Goal: Task Accomplishment & Management: Manage account settings

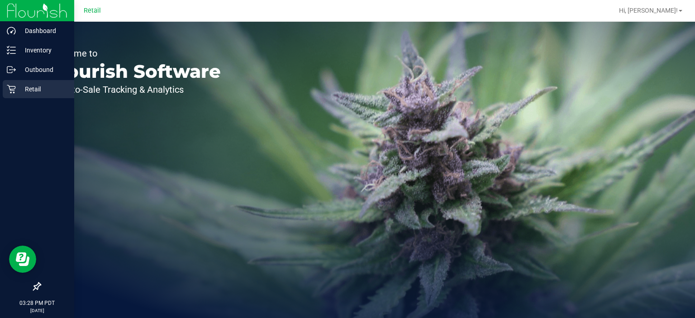
click at [14, 95] on div "Retail" at bounding box center [39, 89] width 72 height 18
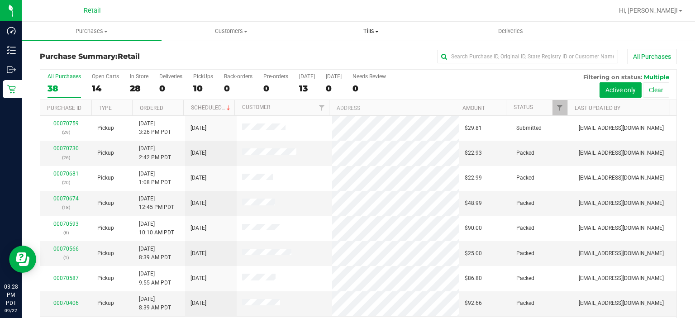
click at [377, 31] on span at bounding box center [377, 32] width 4 height 2
click at [342, 55] on span "Manage tills" at bounding box center [331, 55] width 61 height 8
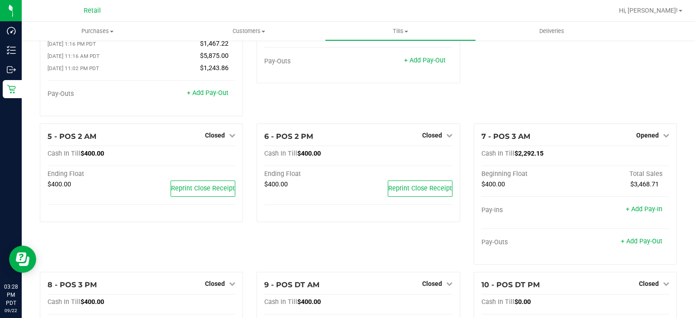
scroll to position [177, 0]
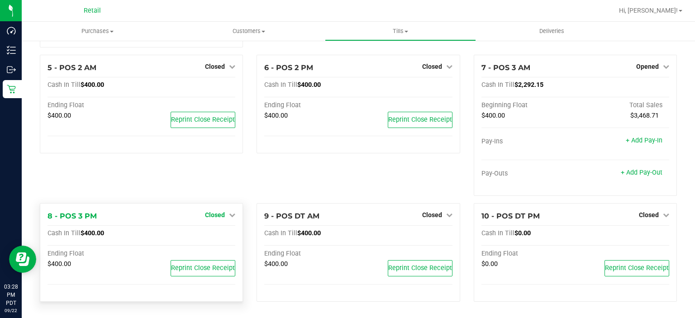
click at [215, 216] on span "Closed" at bounding box center [215, 214] width 20 height 7
click at [210, 236] on link "Open Till" at bounding box center [215, 233] width 24 height 7
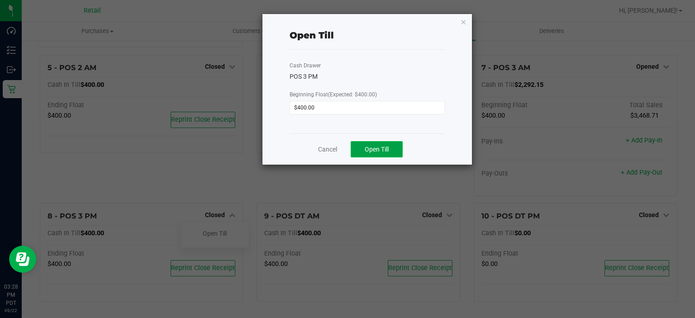
click at [376, 150] on span "Open Till" at bounding box center [377, 149] width 24 height 7
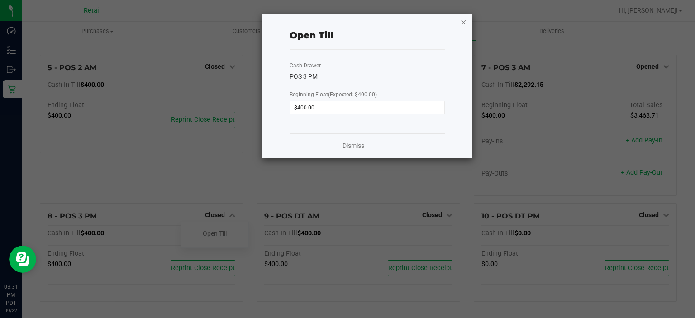
click at [467, 19] on icon "button" at bounding box center [464, 21] width 6 height 11
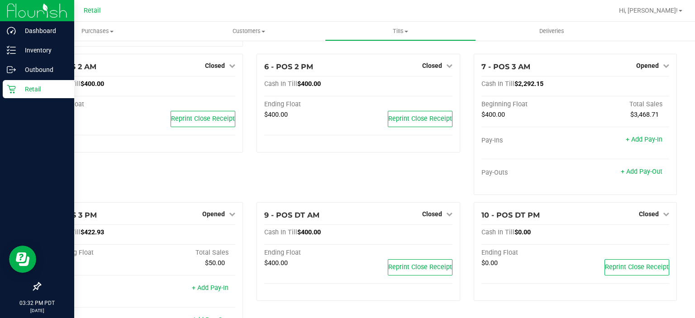
click at [13, 95] on div "Retail" at bounding box center [39, 89] width 72 height 18
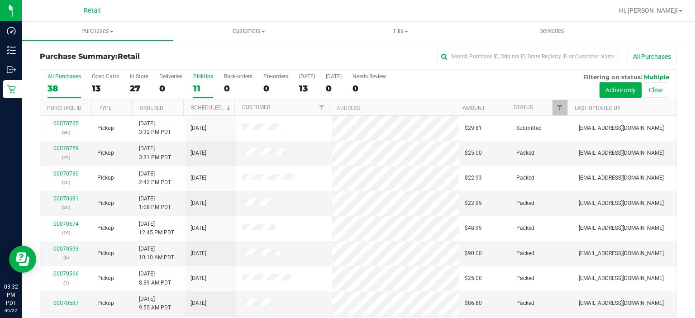
click at [204, 78] on div "PickUps" at bounding box center [203, 76] width 20 height 6
click at [0, 0] on input "PickUps 11" at bounding box center [0, 0] width 0 height 0
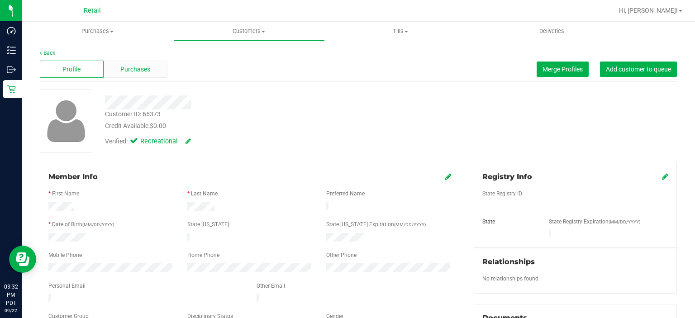
click at [137, 71] on span "Purchases" at bounding box center [135, 70] width 30 height 10
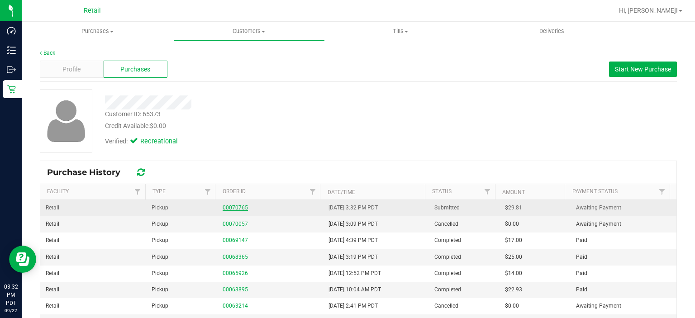
click at [230, 207] on link "00070765" at bounding box center [235, 208] width 25 height 6
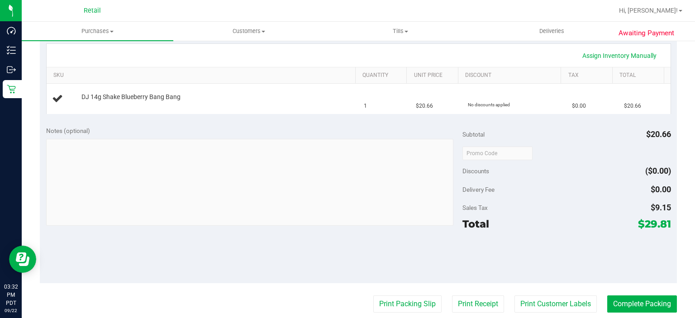
scroll to position [268, 0]
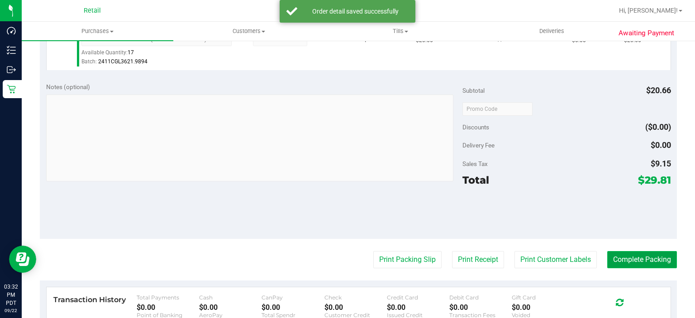
click at [647, 258] on button "Complete Packing" at bounding box center [643, 259] width 70 height 17
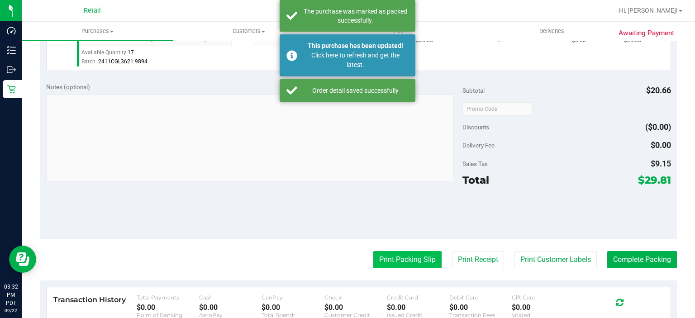
click at [404, 257] on button "Print Packing Slip" at bounding box center [408, 259] width 68 height 17
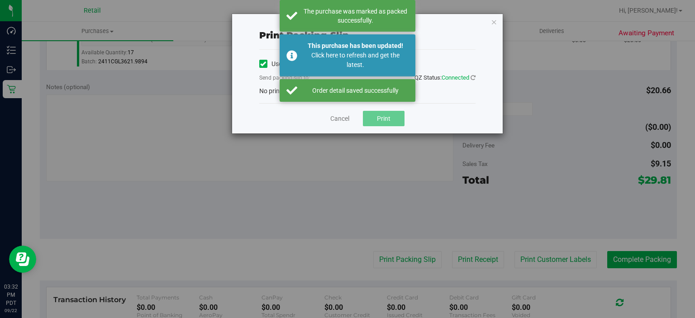
click at [262, 64] on icon at bounding box center [263, 64] width 6 height 0
click at [0, 0] on input "Use network devices" at bounding box center [0, 0] width 0 height 0
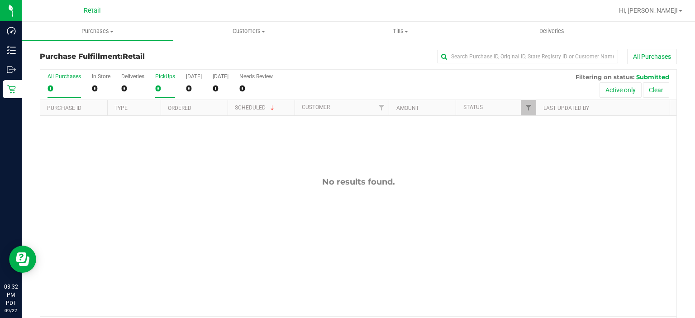
click at [167, 81] on label "PickUps 0" at bounding box center [165, 85] width 20 height 25
click at [0, 0] on input "PickUps 0" at bounding box center [0, 0] width 0 height 0
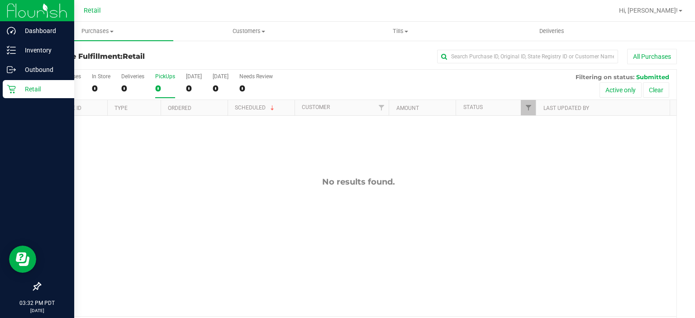
click at [5, 95] on div "Retail" at bounding box center [39, 89] width 72 height 18
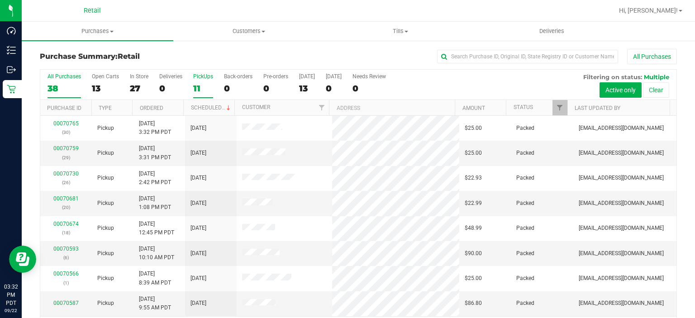
click at [205, 79] on div "PickUps" at bounding box center [203, 76] width 20 height 6
click at [0, 0] on input "PickUps 11" at bounding box center [0, 0] width 0 height 0
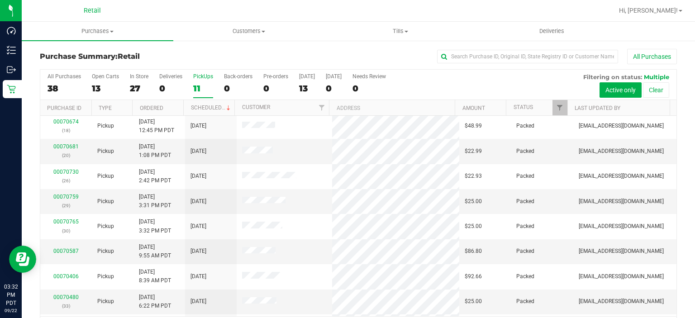
scroll to position [53, 0]
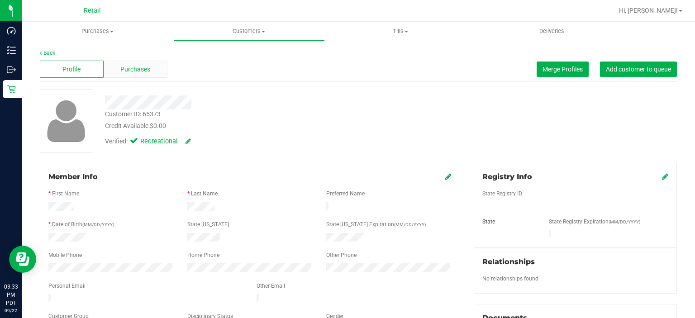
click at [135, 67] on span "Purchases" at bounding box center [135, 70] width 30 height 10
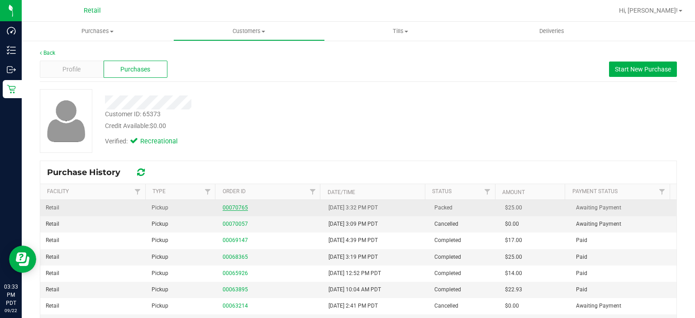
click at [232, 210] on link "00070765" at bounding box center [235, 208] width 25 height 6
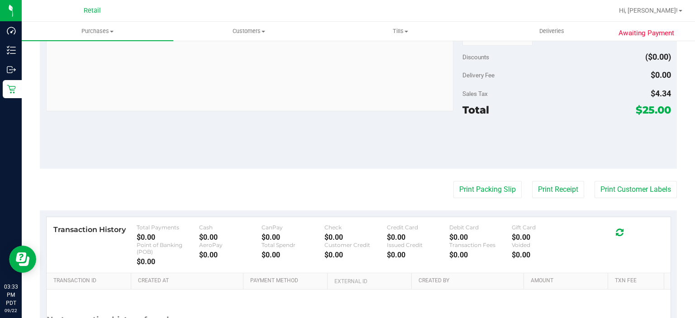
scroll to position [360, 0]
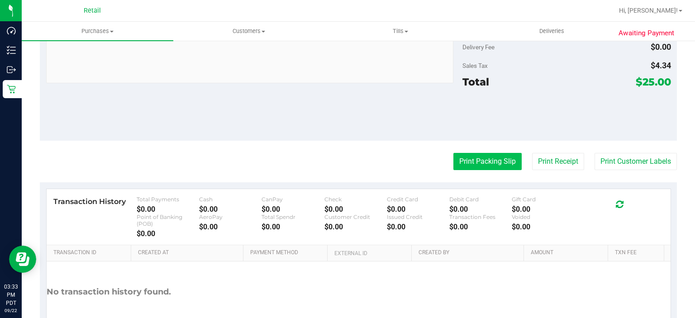
click at [478, 162] on button "Print Packing Slip" at bounding box center [488, 161] width 68 height 17
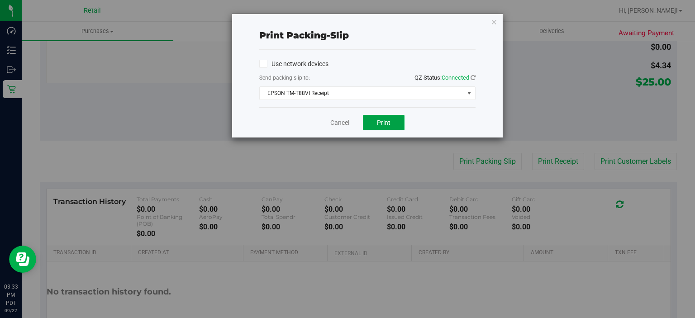
click at [388, 127] on button "Print" at bounding box center [384, 122] width 42 height 15
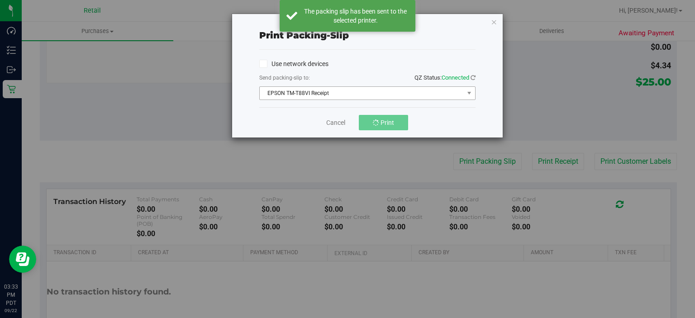
click at [426, 91] on span "EPSON TM-T88VI Receipt" at bounding box center [362, 93] width 204 height 13
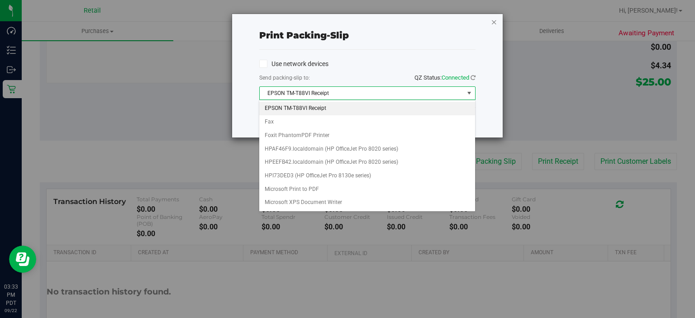
click at [494, 25] on icon "button" at bounding box center [494, 21] width 6 height 11
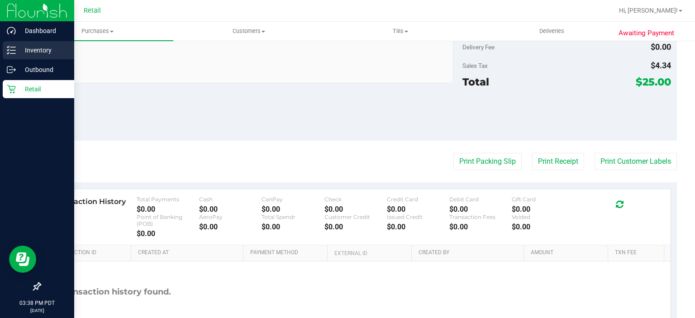
click at [13, 50] on line at bounding box center [12, 50] width 5 height 0
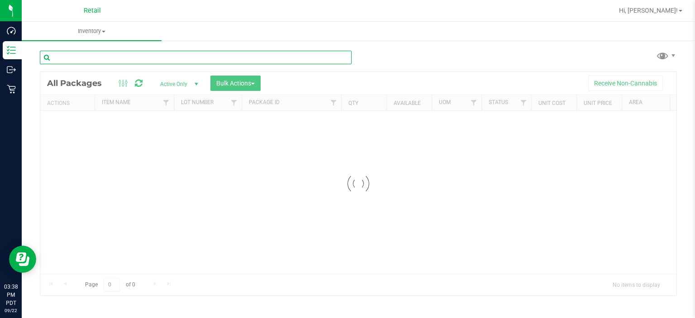
click at [158, 58] on input "text" at bounding box center [196, 58] width 312 height 14
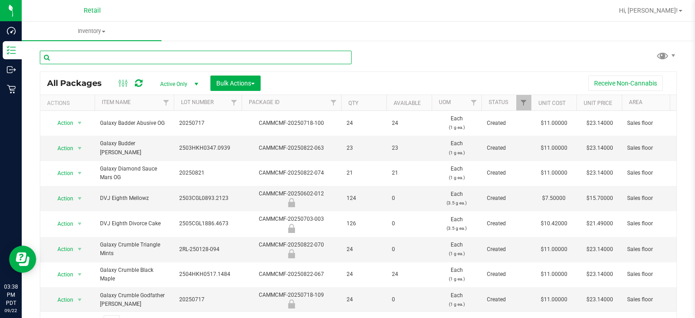
click at [149, 57] on input "text" at bounding box center [196, 58] width 312 height 14
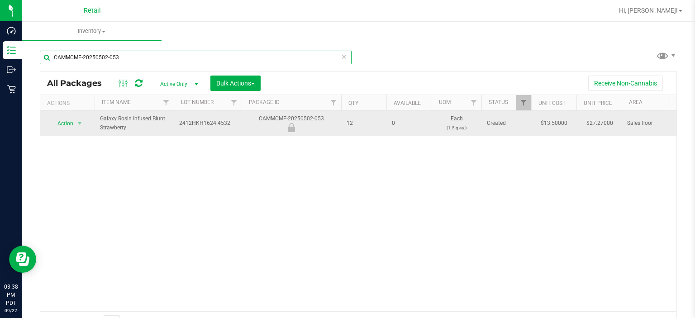
type input "CAMMCMF-20250502-053"
click at [64, 123] on span "Action" at bounding box center [61, 123] width 24 height 13
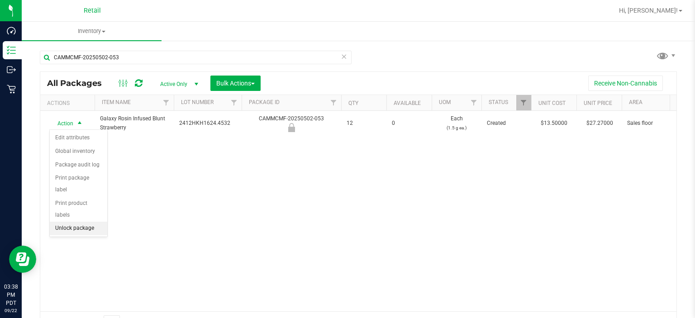
click at [84, 222] on li "Unlock package" at bounding box center [78, 229] width 57 height 14
